Goal: Task Accomplishment & Management: Manage account settings

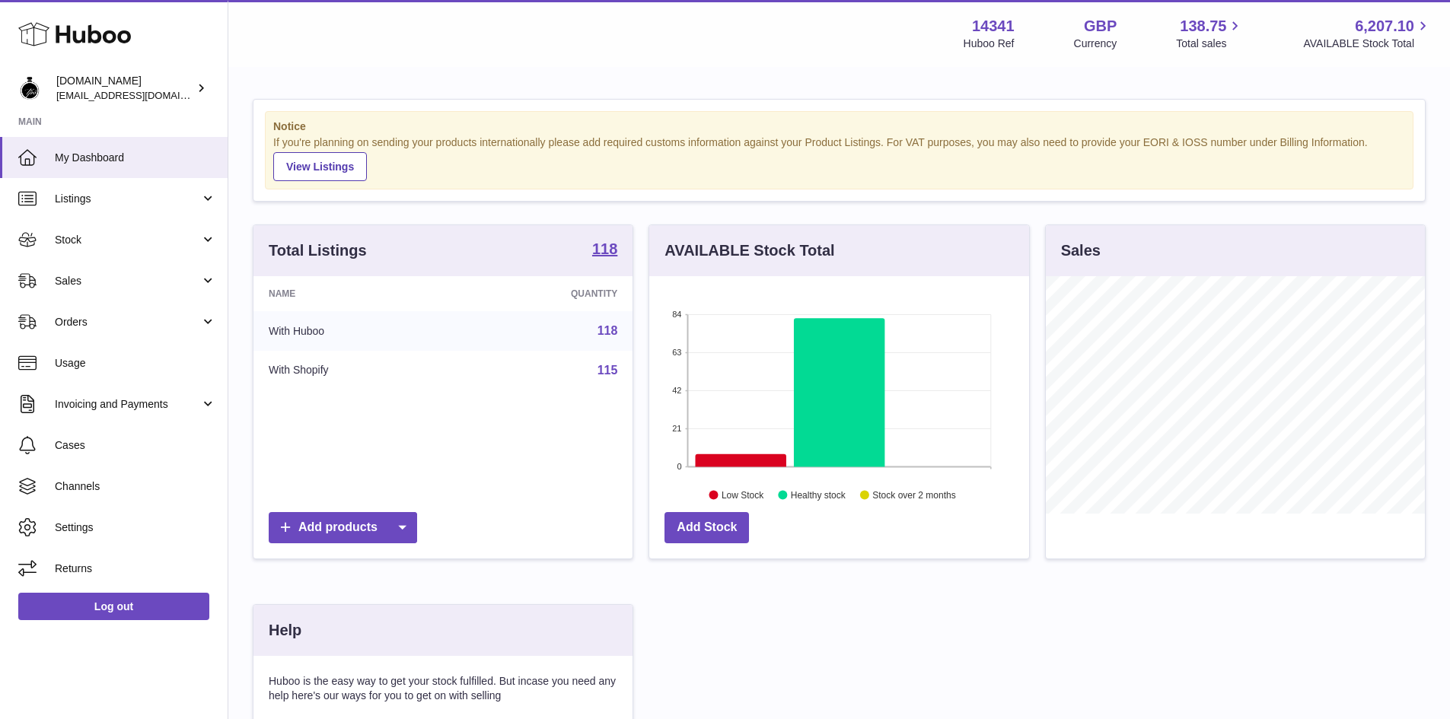
scroll to position [237, 380]
click at [69, 25] on icon at bounding box center [74, 34] width 113 height 30
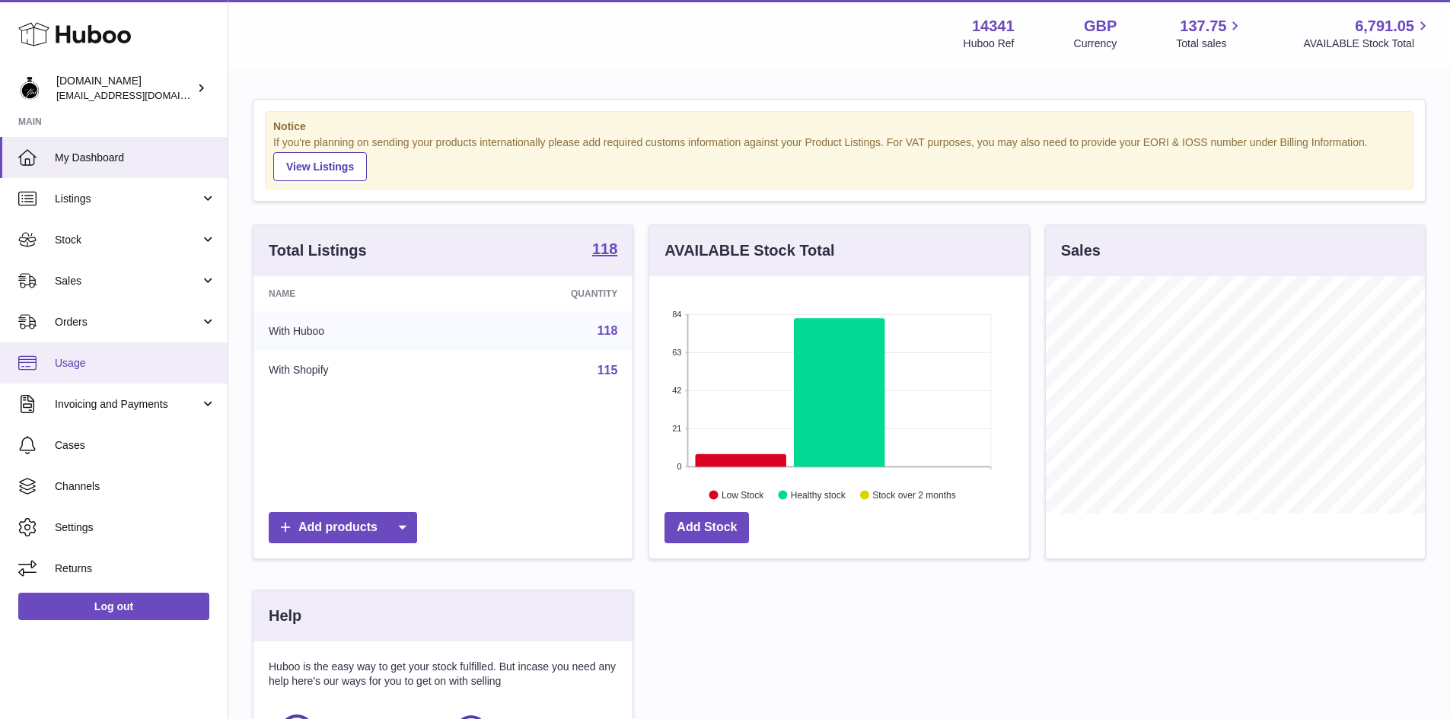
scroll to position [237, 380]
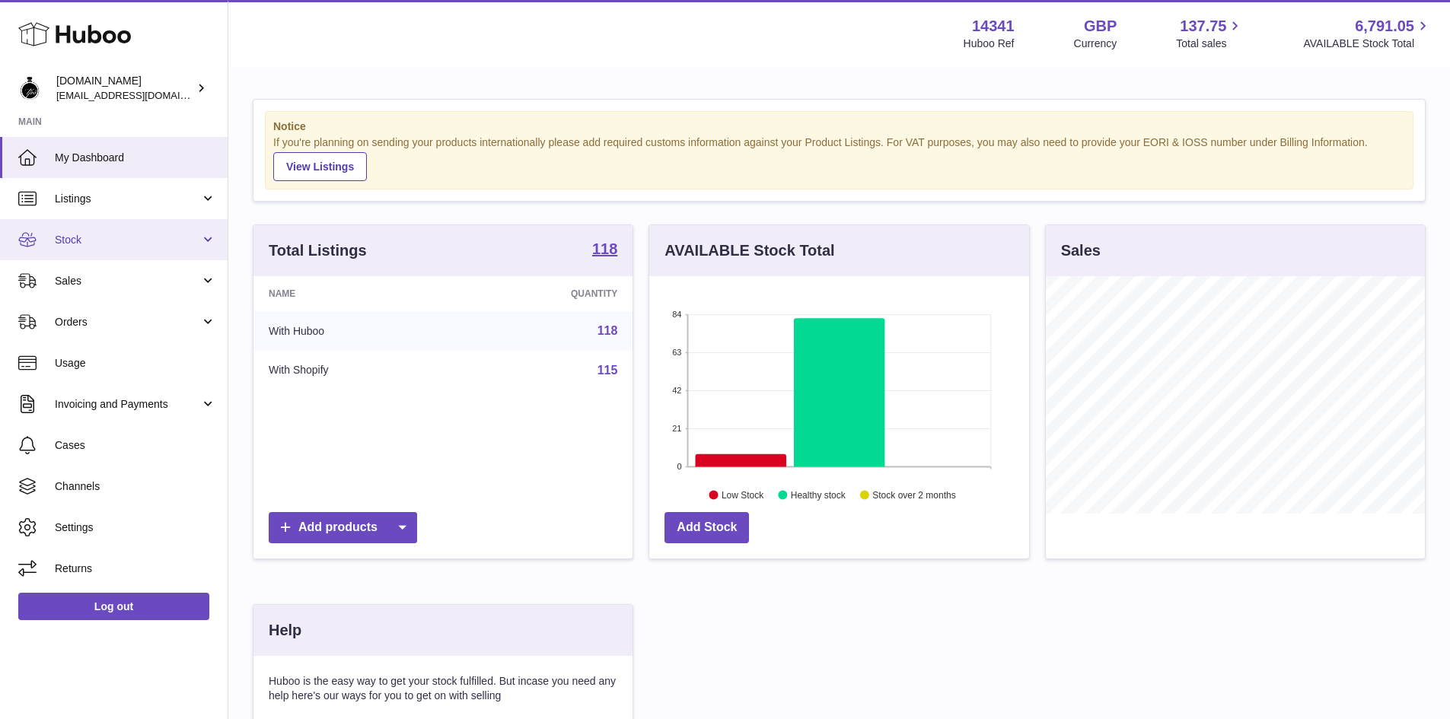
click at [64, 240] on span "Stock" at bounding box center [127, 240] width 145 height 14
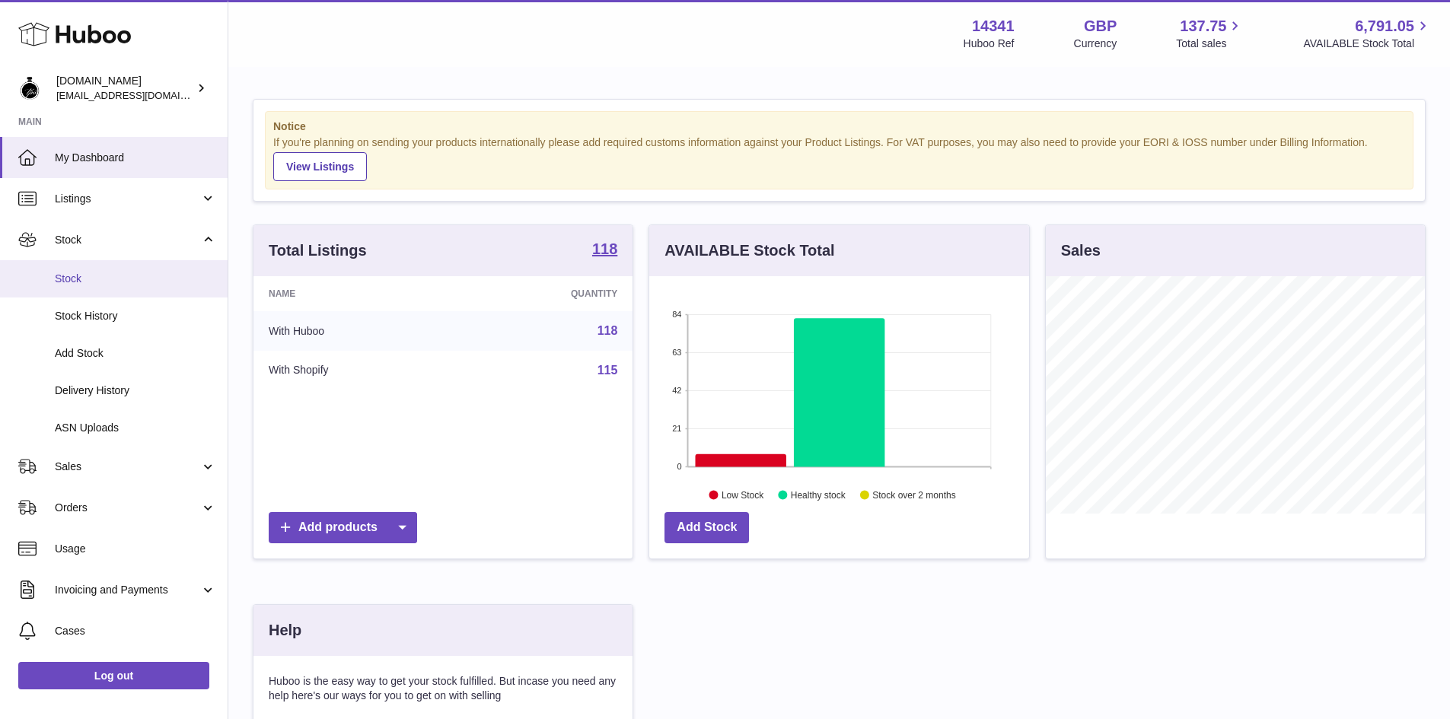
click at [103, 286] on link "Stock" at bounding box center [114, 278] width 228 height 37
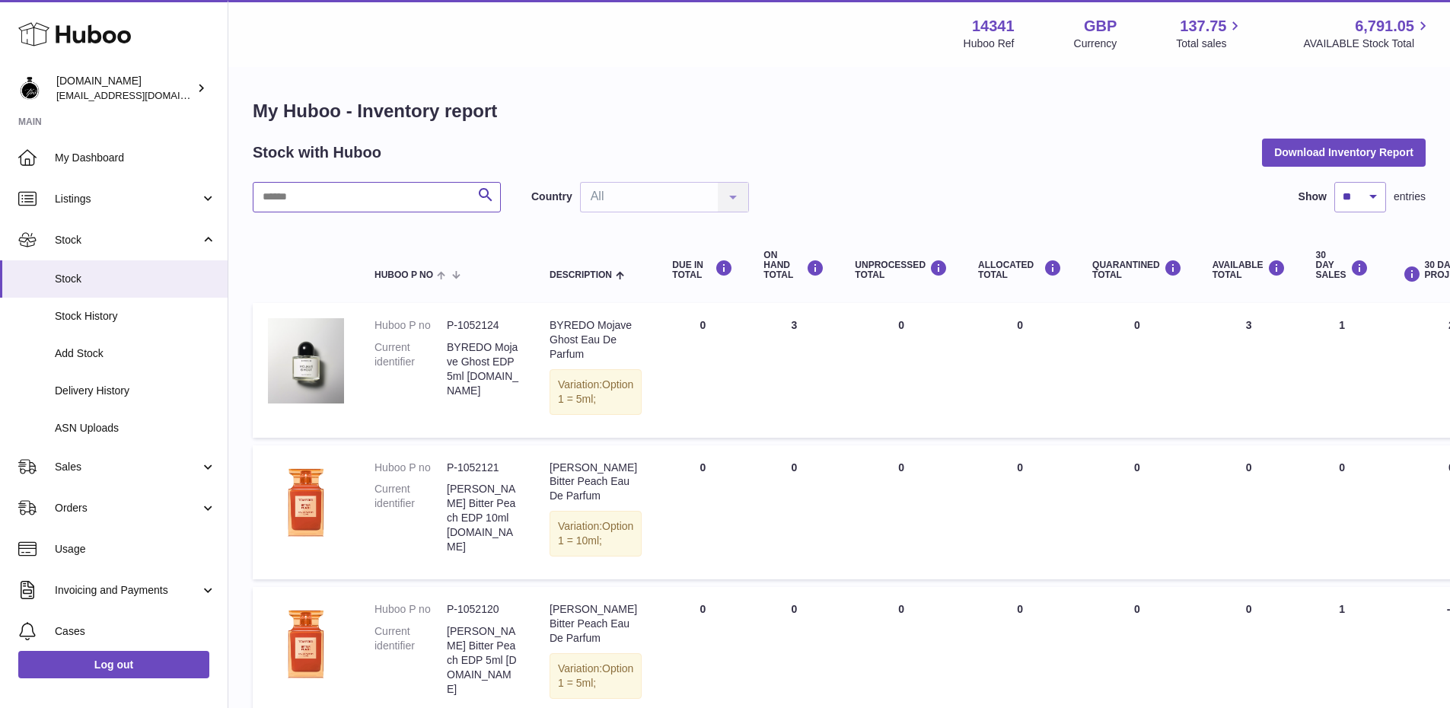
click at [373, 200] on input "text" at bounding box center [377, 197] width 248 height 30
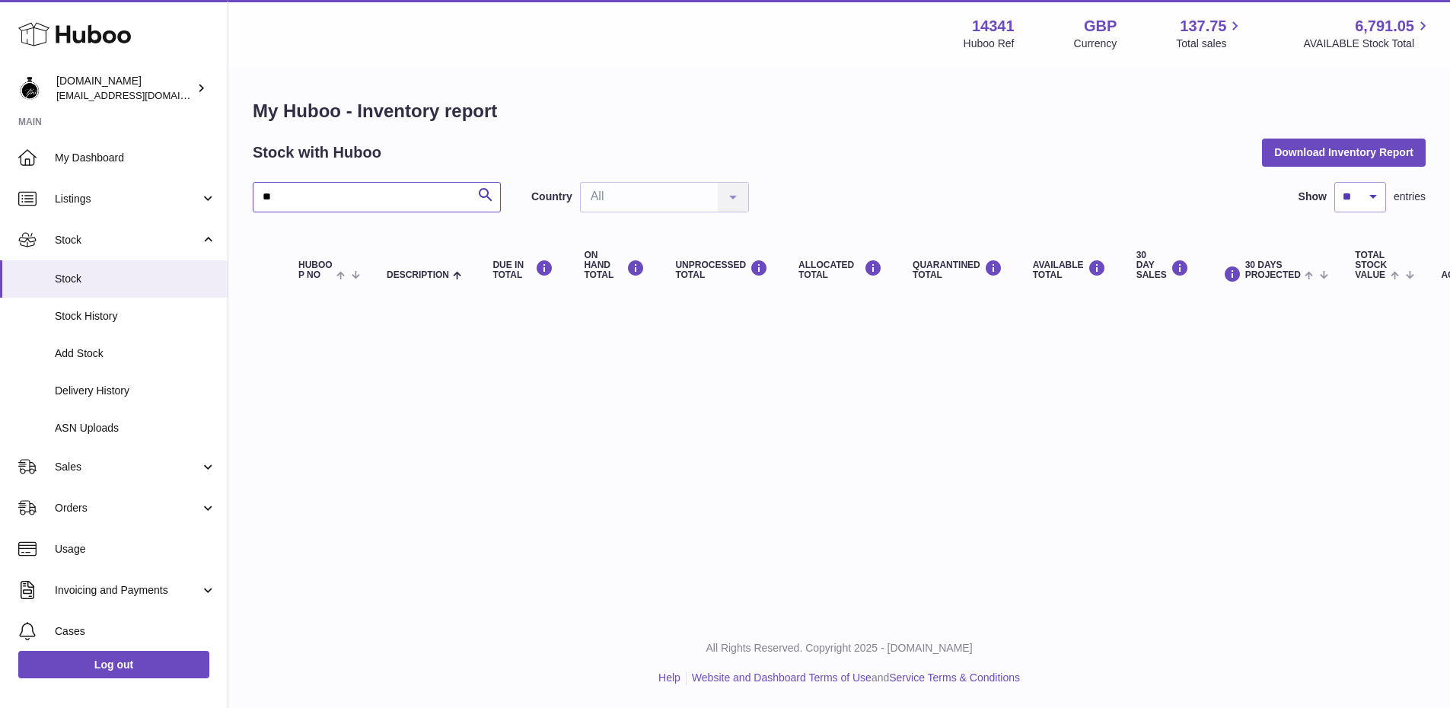
type input "*"
type input "***"
